Goal: Navigation & Orientation: Find specific page/section

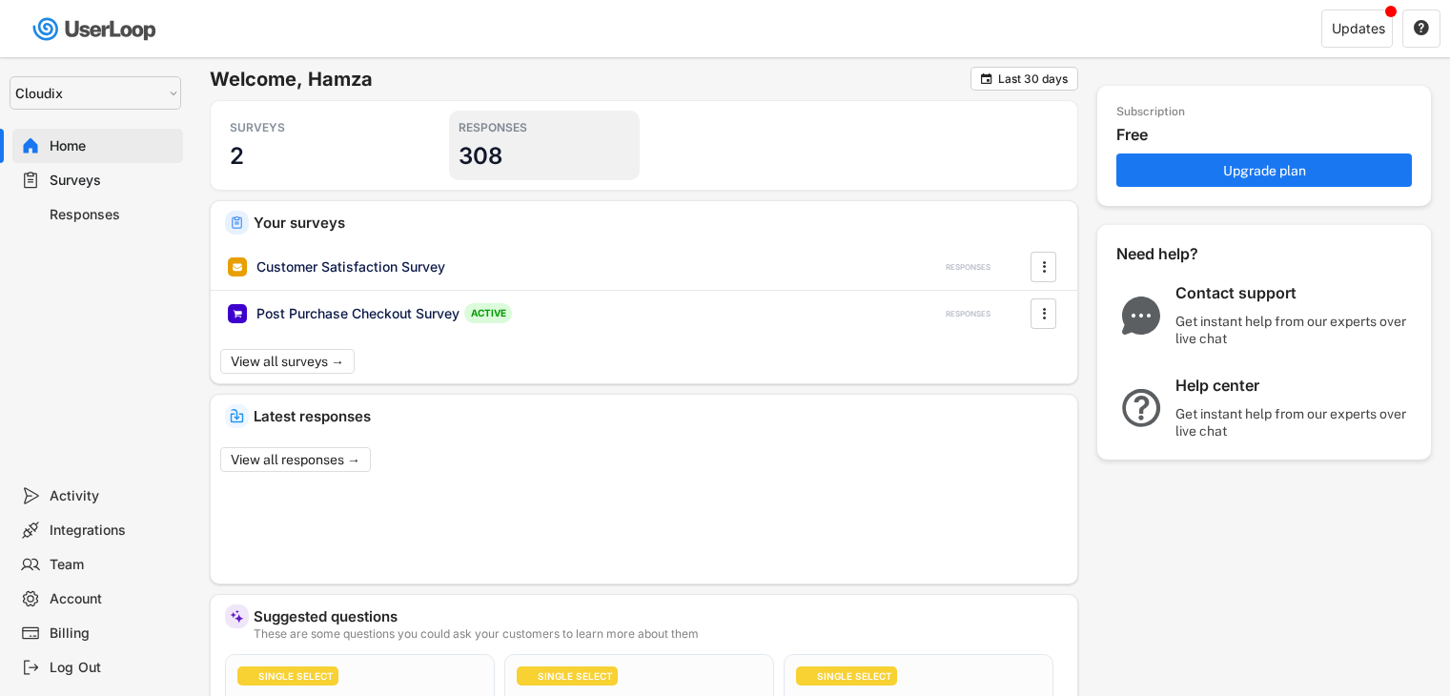
select select ""1348695171700984260__LOOKUP__1723409466291x465178739382096060""
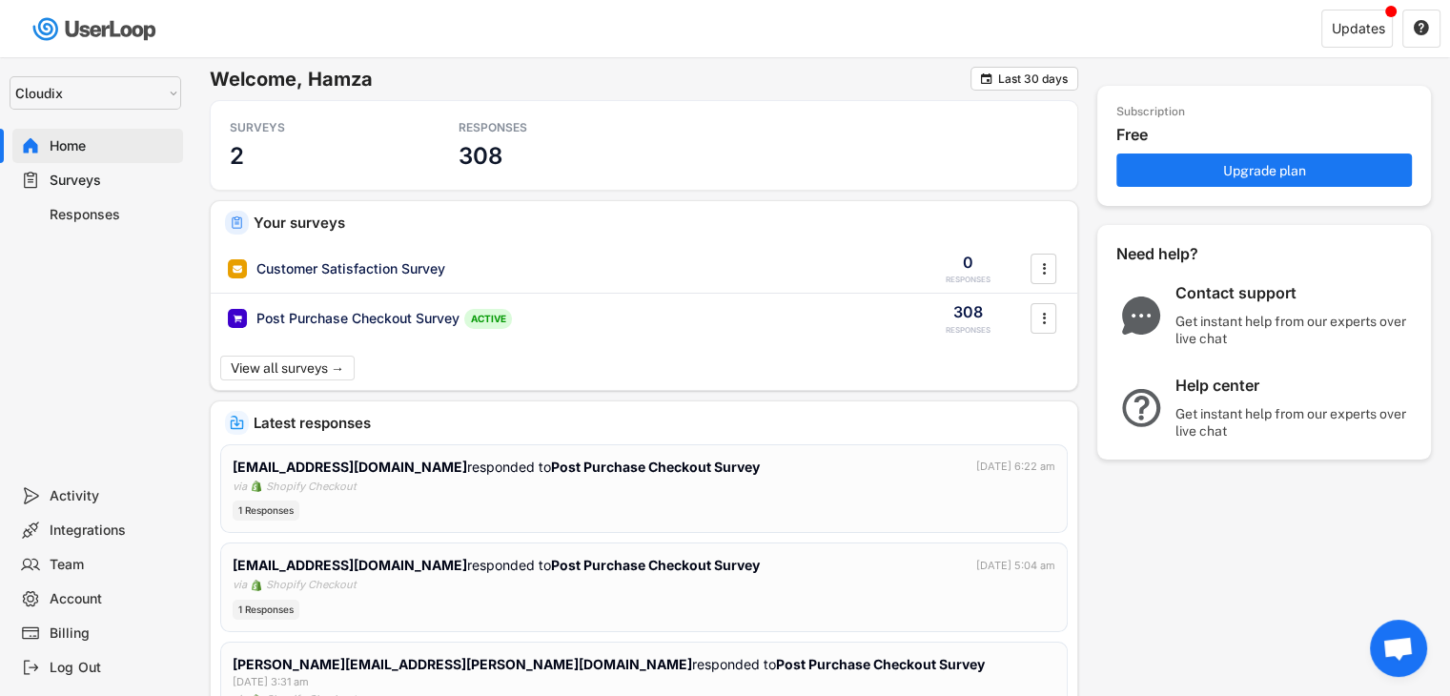
click at [99, 218] on div "Responses" at bounding box center [113, 215] width 126 height 18
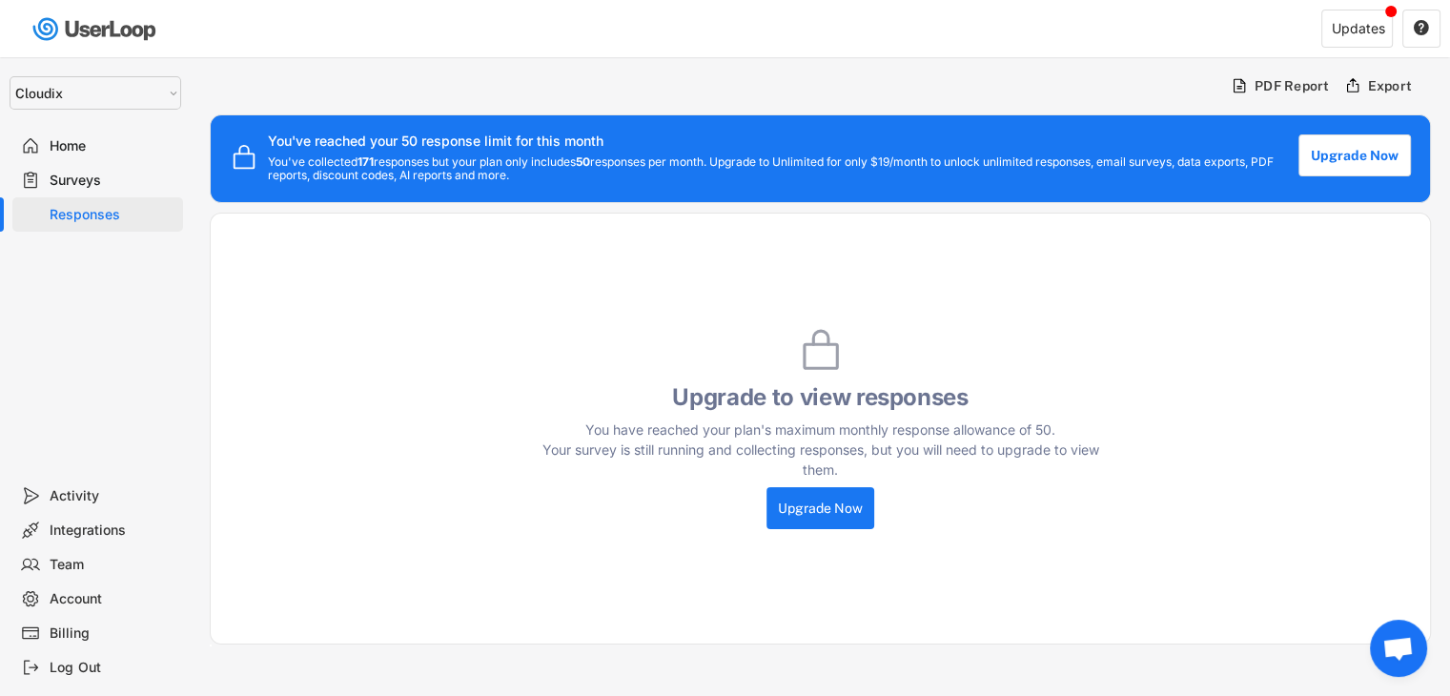
click at [117, 188] on div "Surveys" at bounding box center [113, 181] width 126 height 18
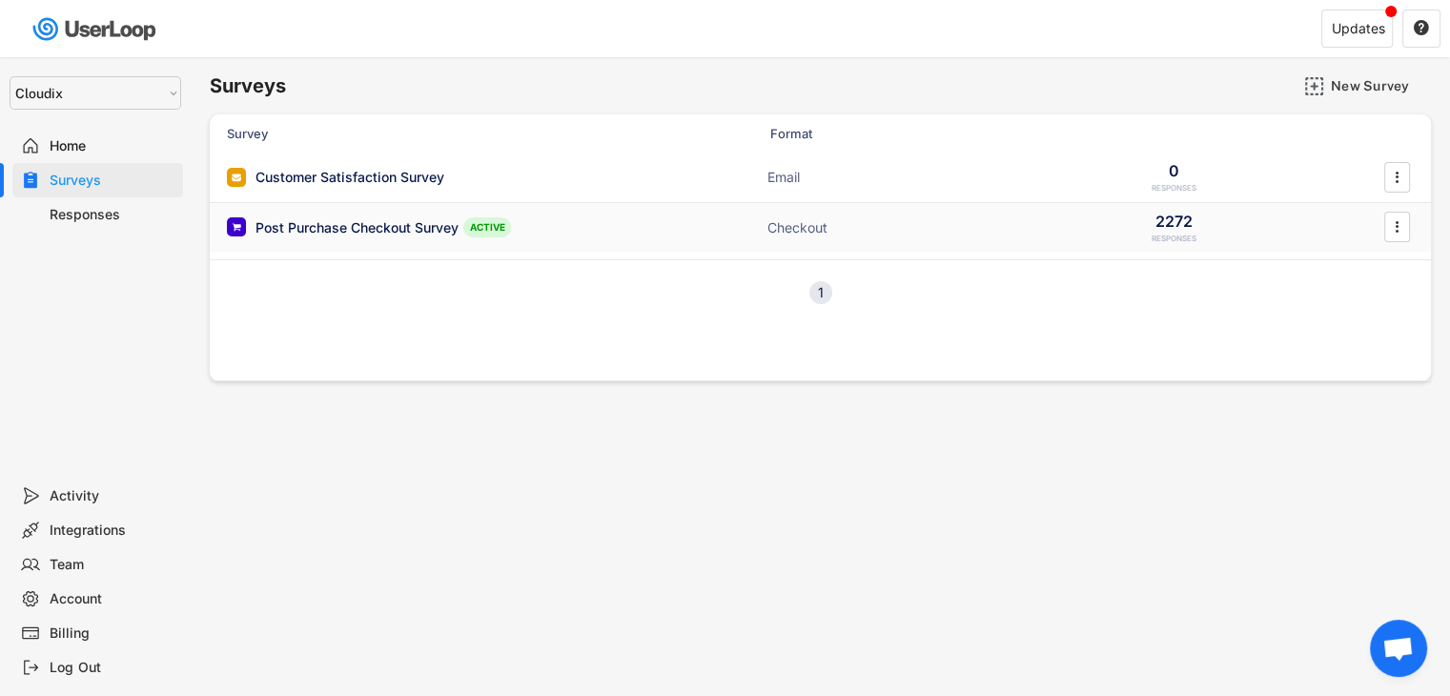
click at [312, 224] on div "Post Purchase Checkout Survey" at bounding box center [356, 227] width 203 height 19
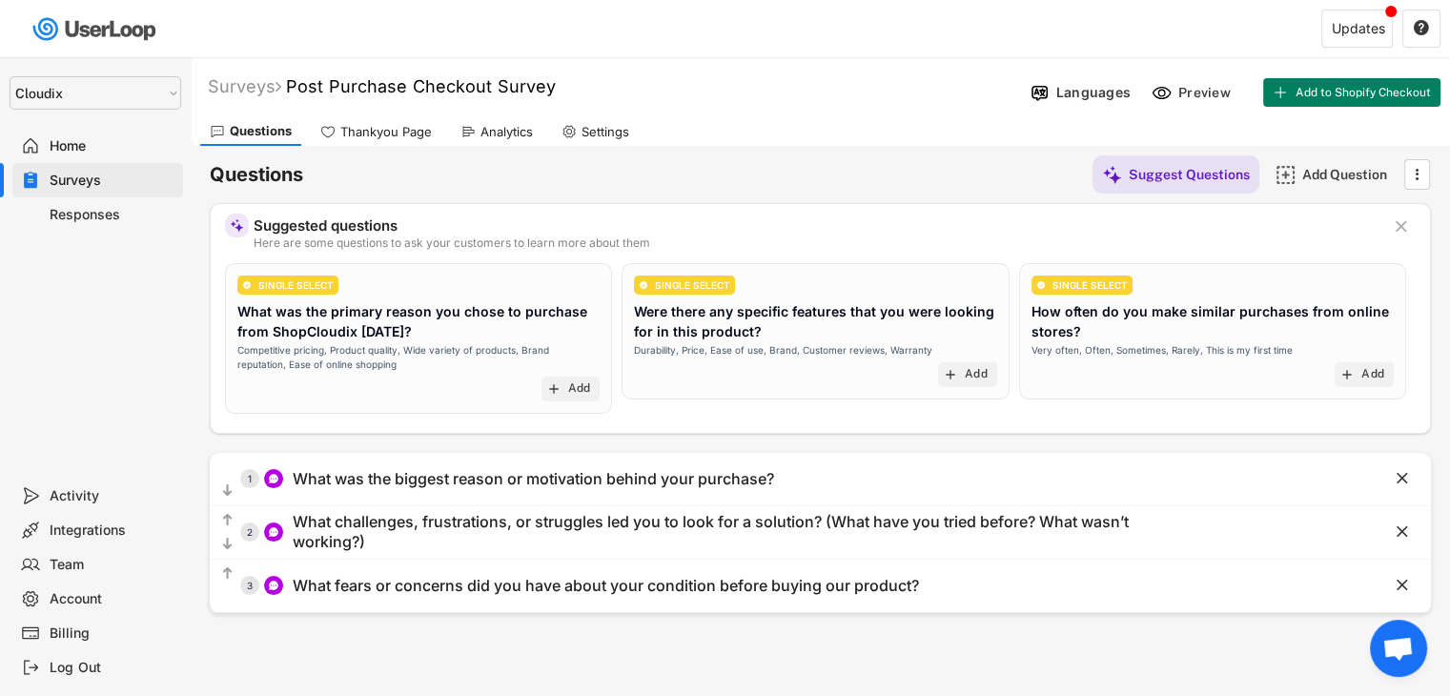
click at [107, 142] on div "Home" at bounding box center [113, 146] width 126 height 18
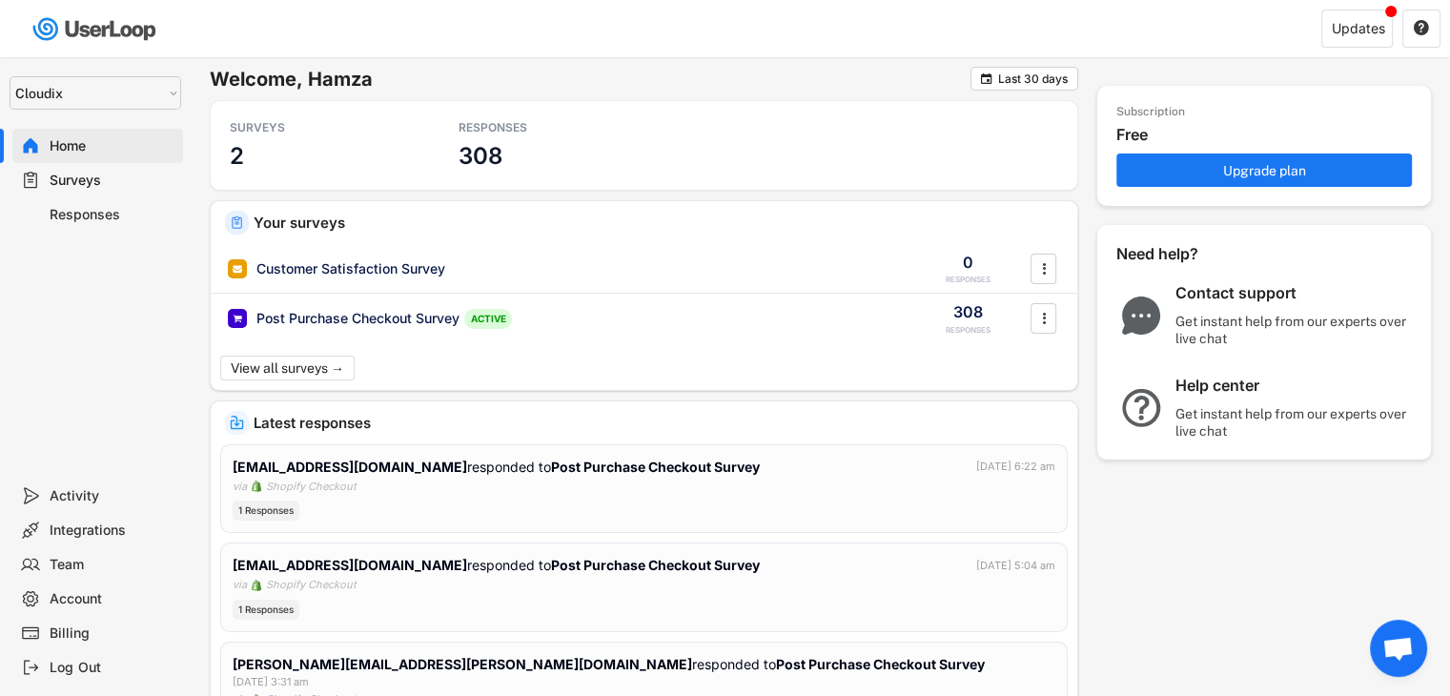
click at [125, 213] on div "Responses" at bounding box center [113, 215] width 126 height 18
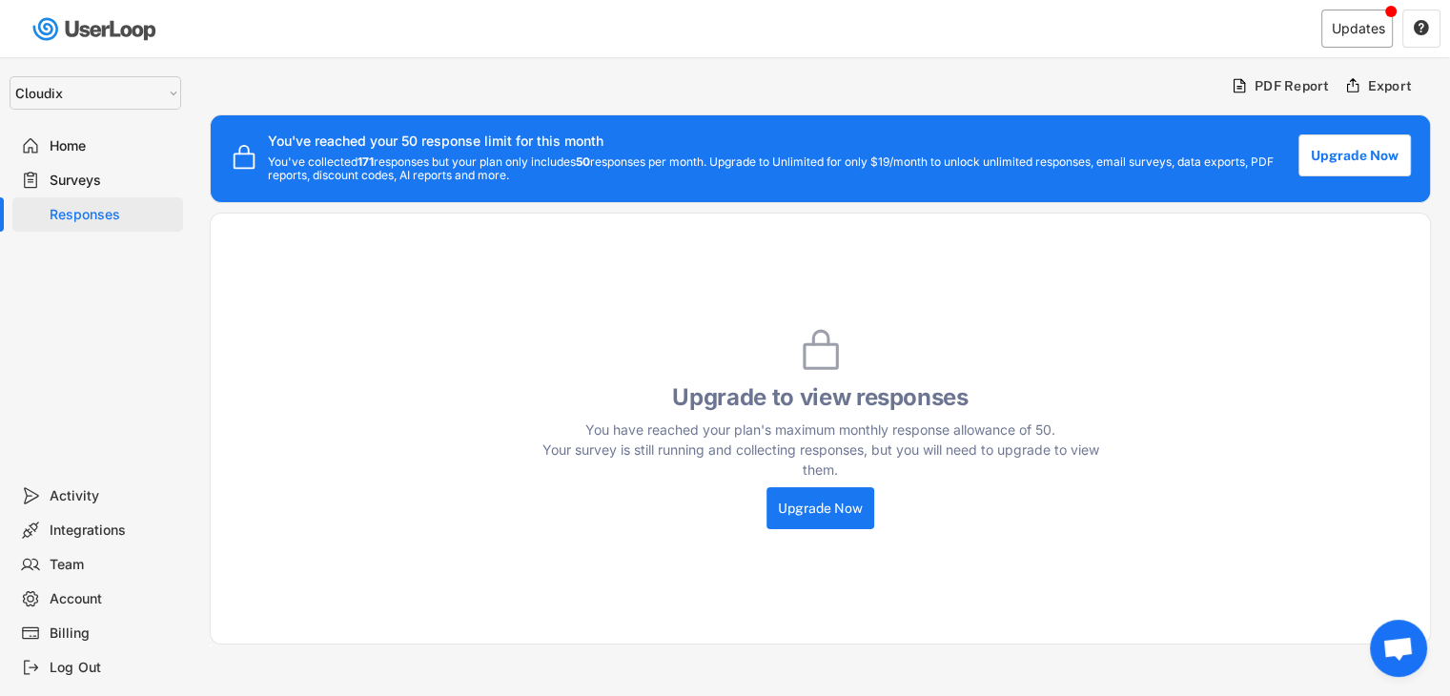
click at [1356, 36] on div "Updates" at bounding box center [1356, 29] width 71 height 38
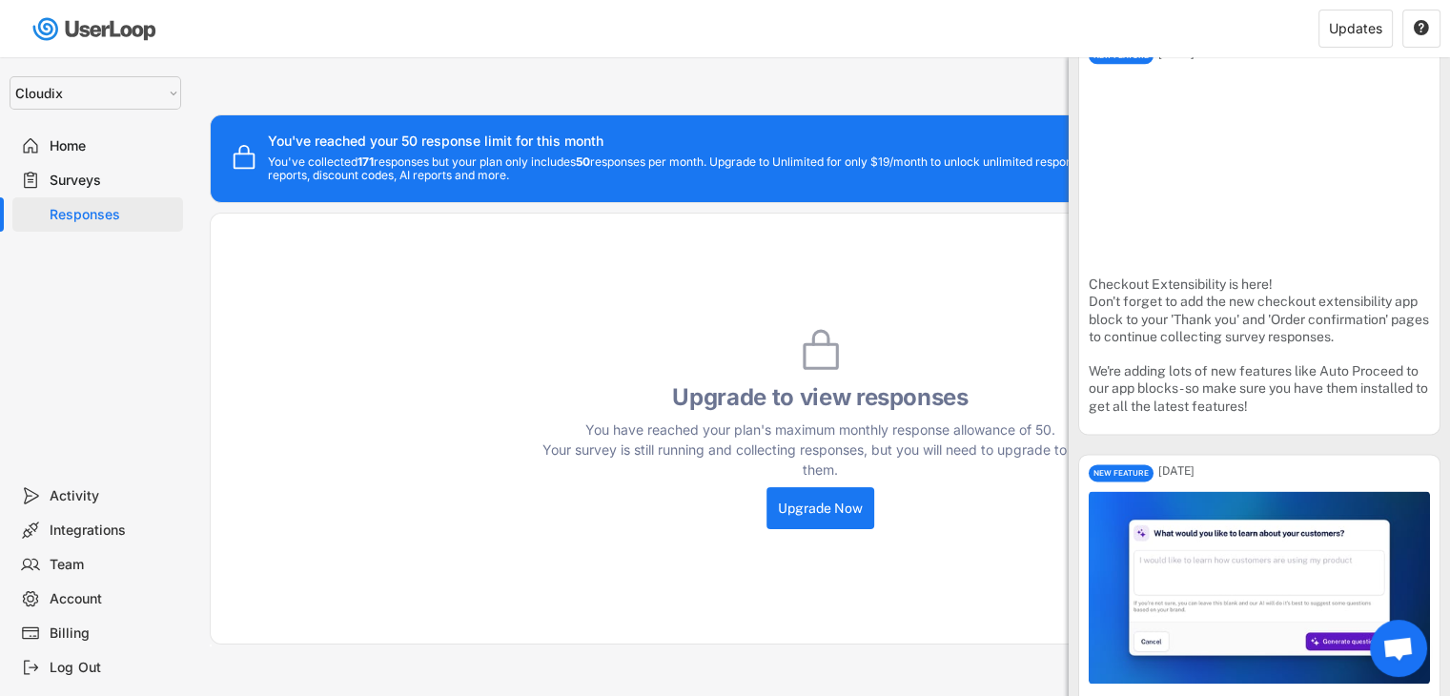
scroll to position [2359, 0]
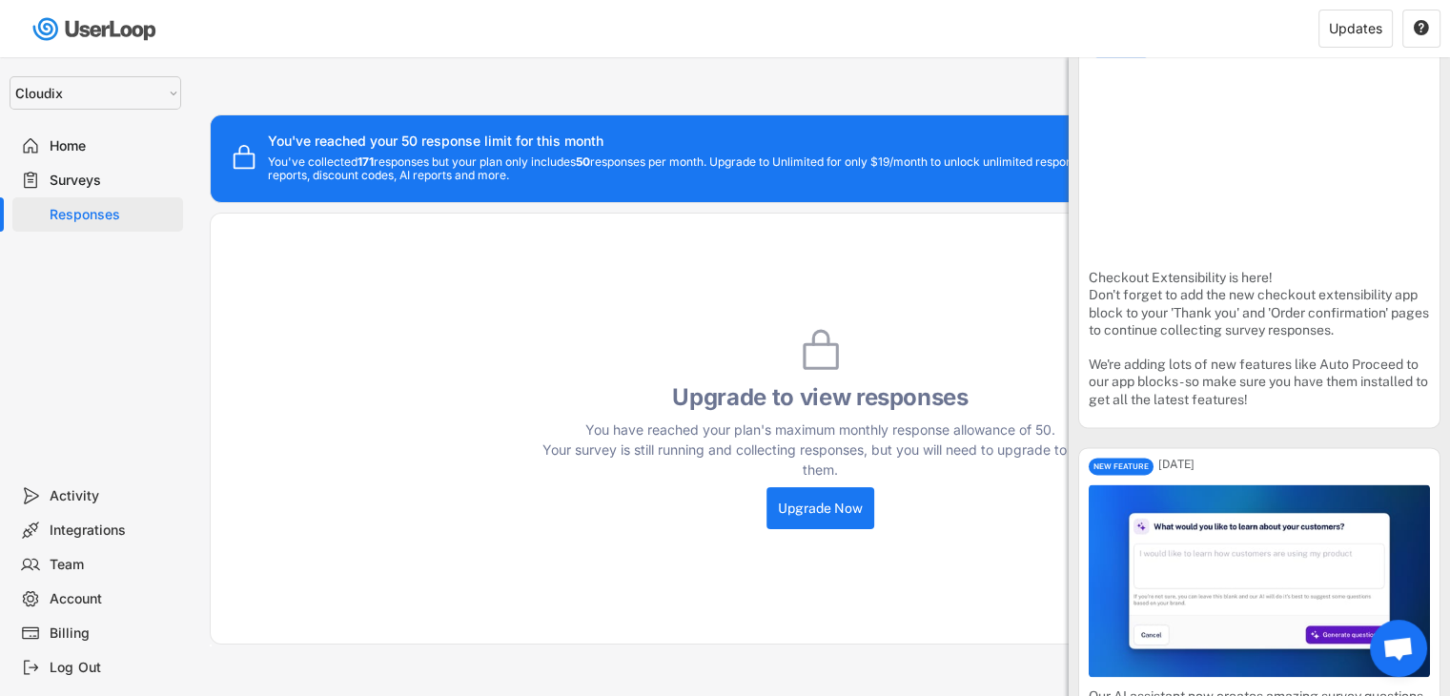
click at [99, 138] on div "Home" at bounding box center [113, 146] width 126 height 18
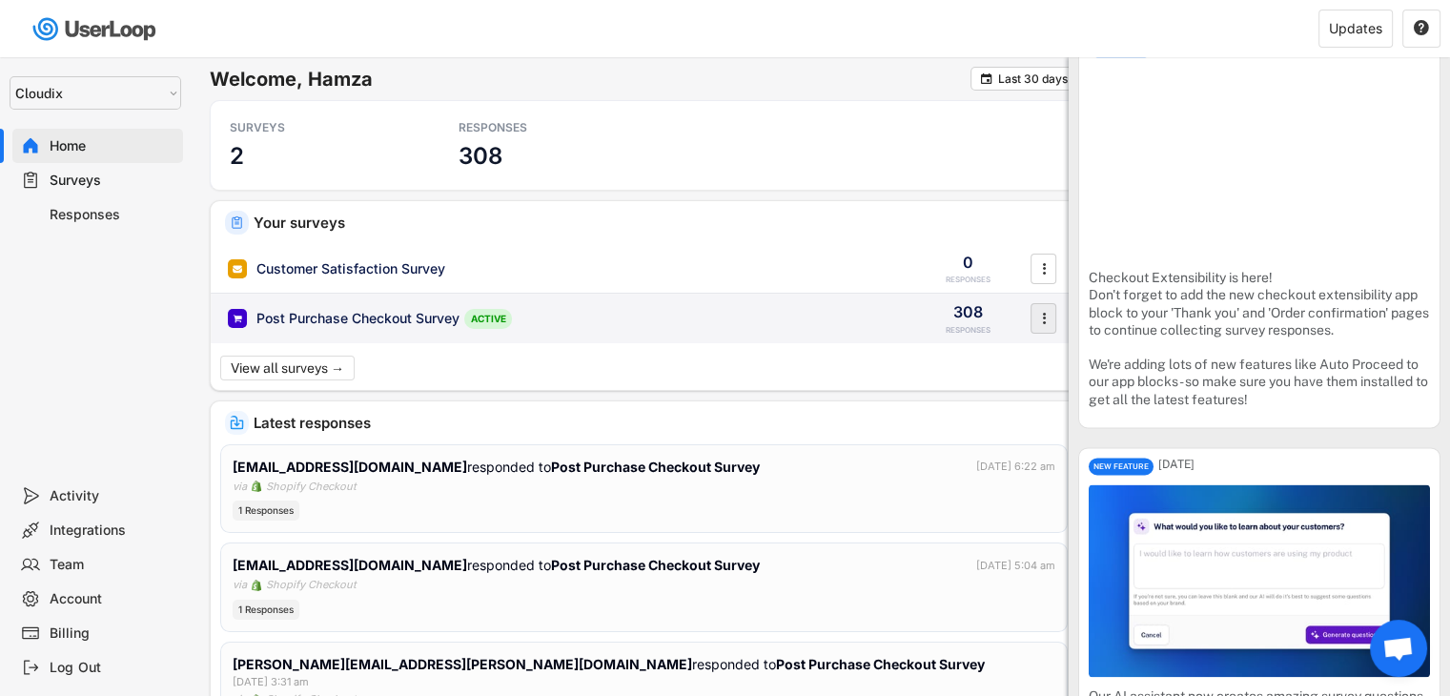
click at [1037, 324] on icon "" at bounding box center [1043, 318] width 19 height 29
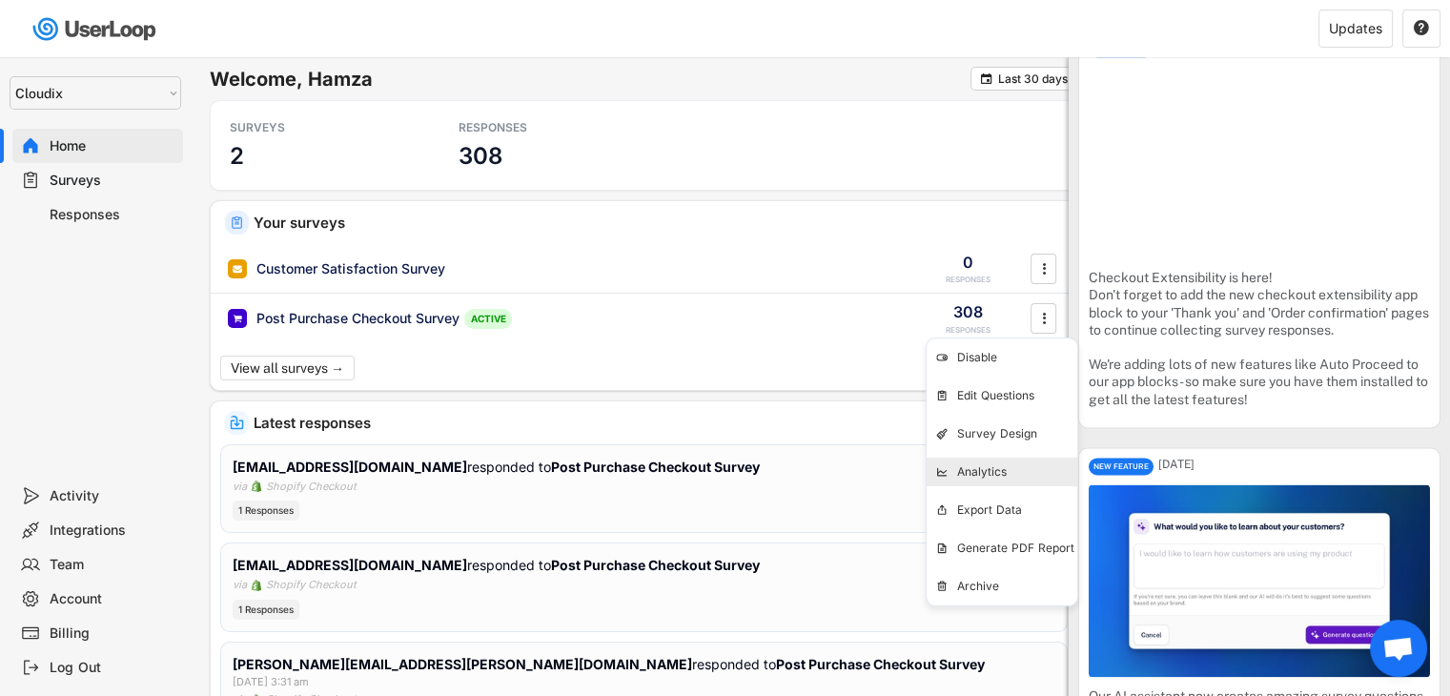
click at [1025, 470] on div "Analytics" at bounding box center [1017, 471] width 120 height 15
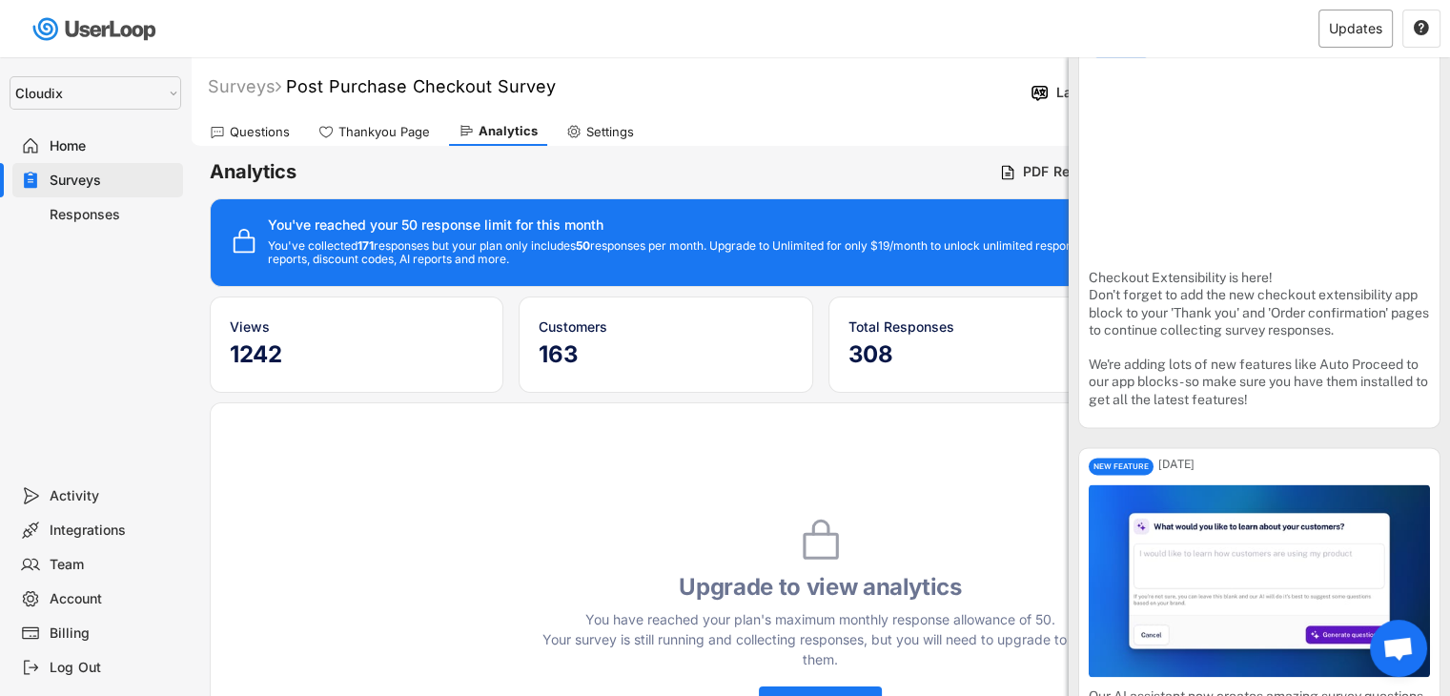
click at [1350, 40] on div "Updates" at bounding box center [1355, 29] width 74 height 38
